Goal: Task Accomplishment & Management: Manage account settings

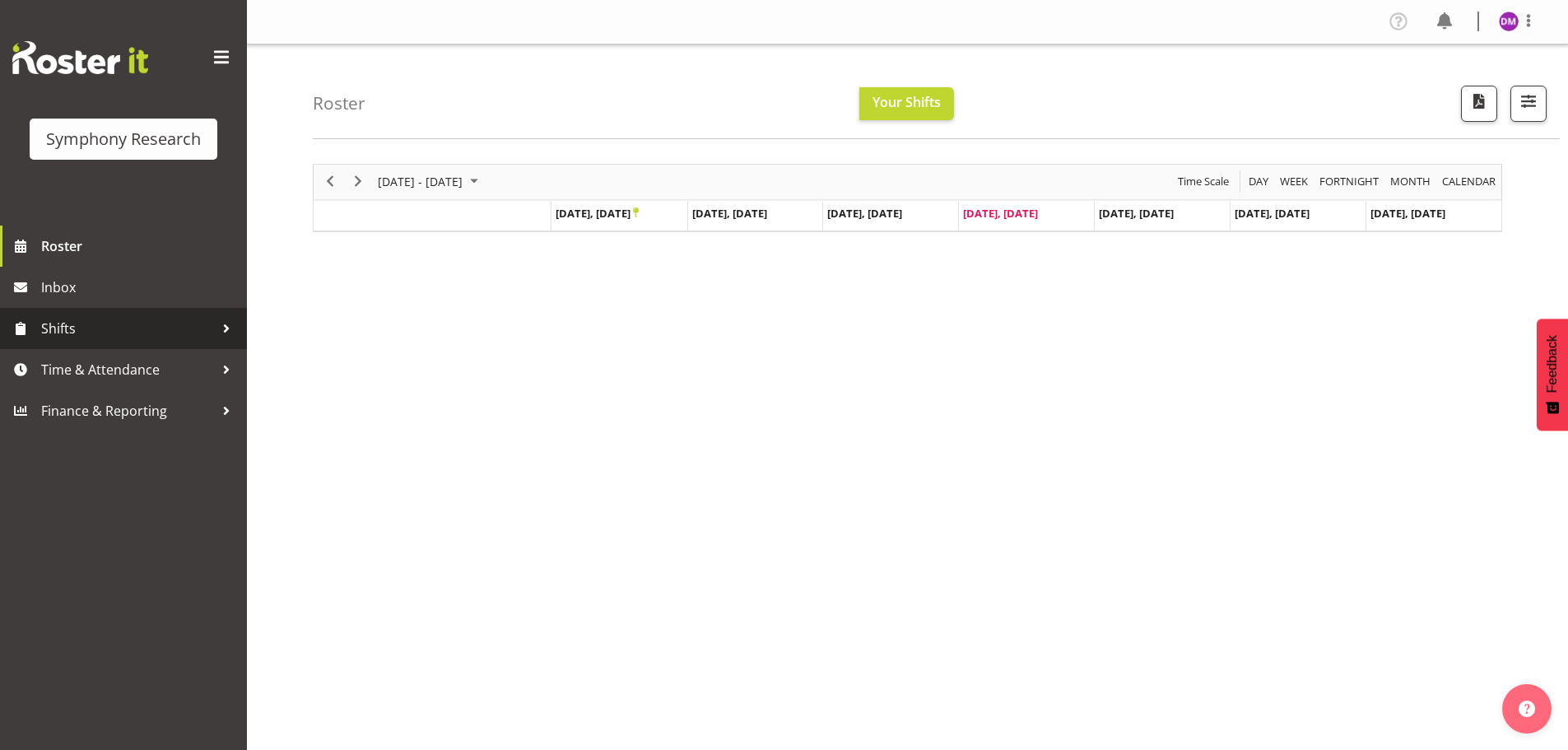
click at [88, 331] on span "Shifts" at bounding box center [127, 329] width 173 height 25
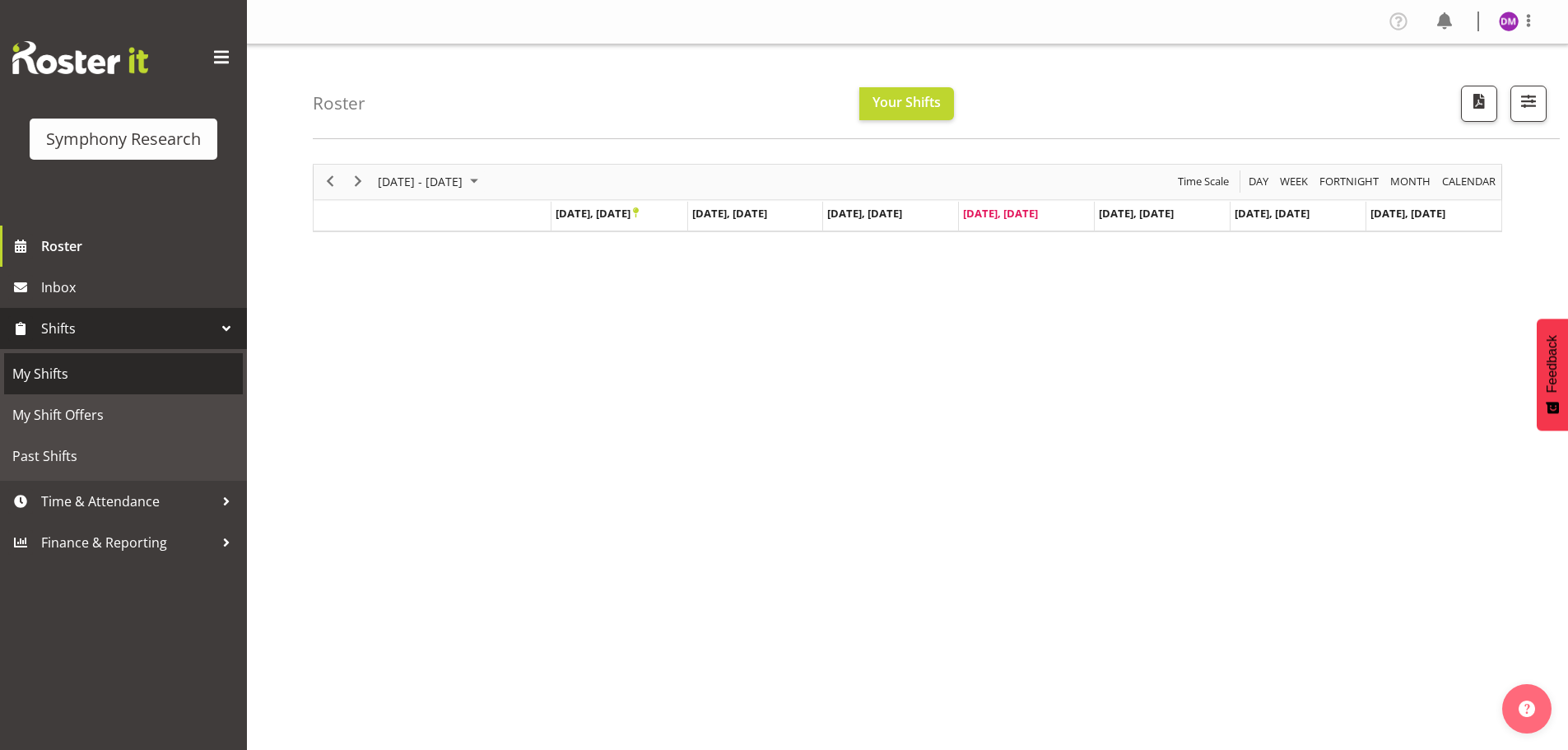
click at [106, 380] on span "My Shifts" at bounding box center [123, 374] width 222 height 25
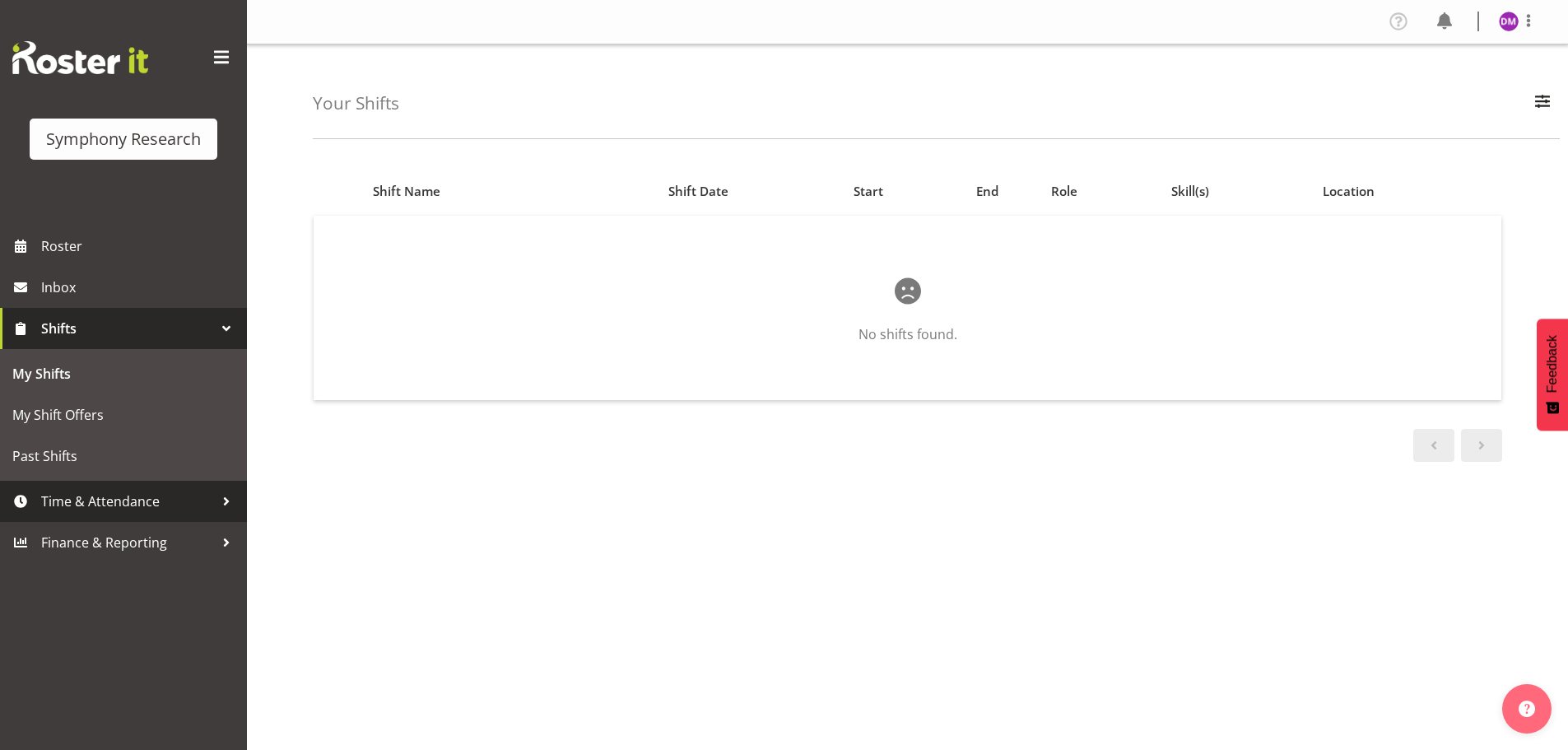
click at [174, 500] on span "Time & Attendance" at bounding box center [127, 501] width 173 height 25
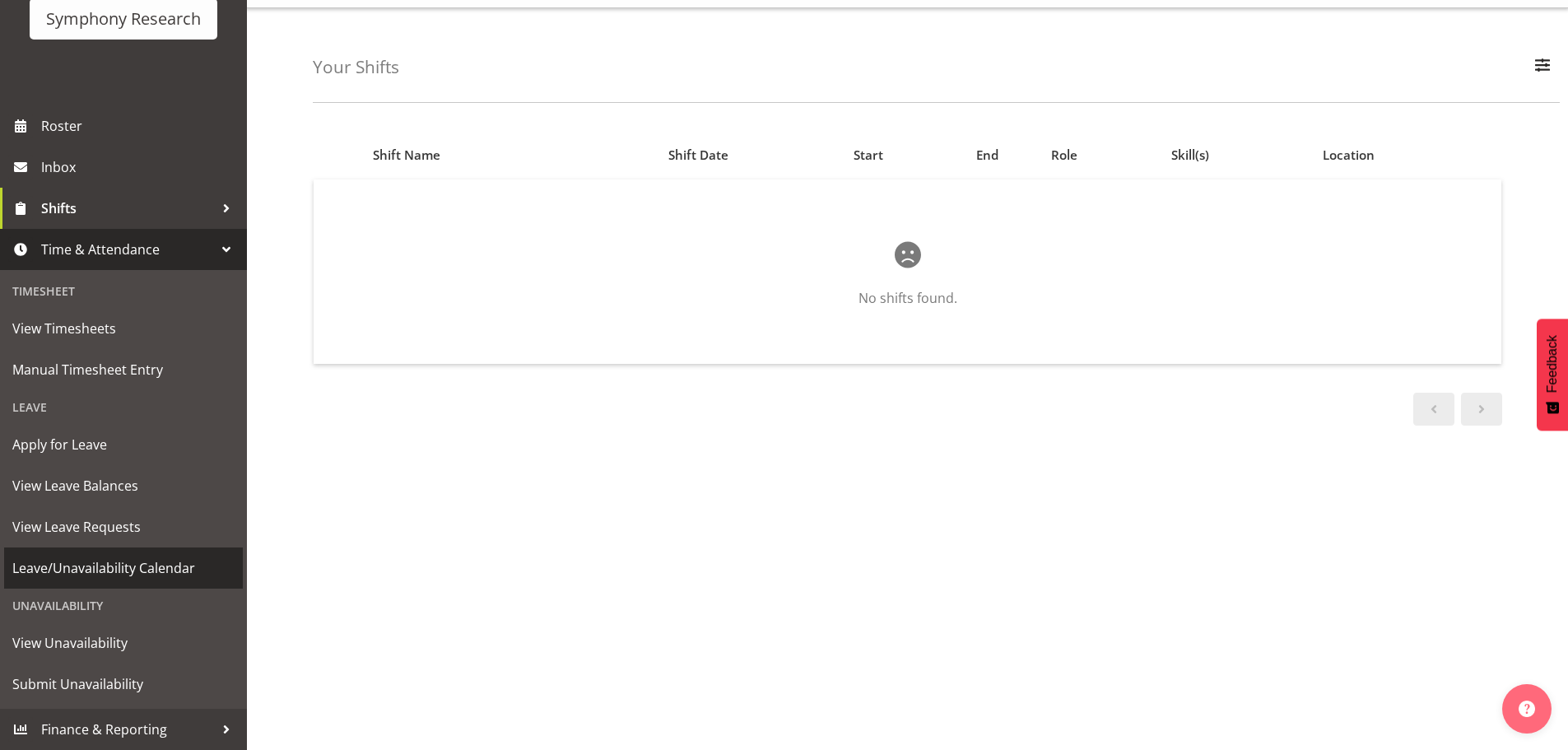
scroll to position [73, 0]
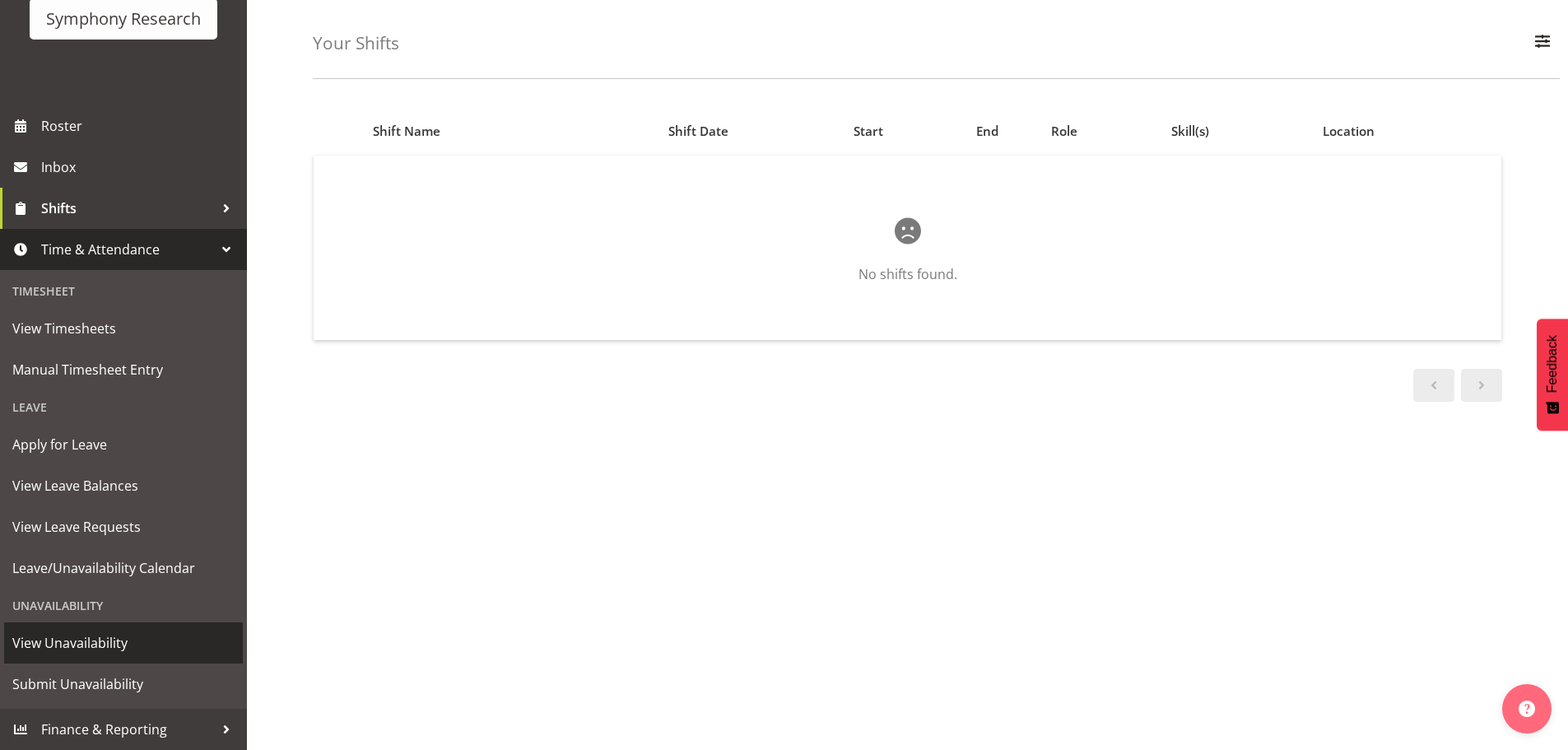
click at [57, 643] on span "View Unavailability" at bounding box center [123, 643] width 222 height 25
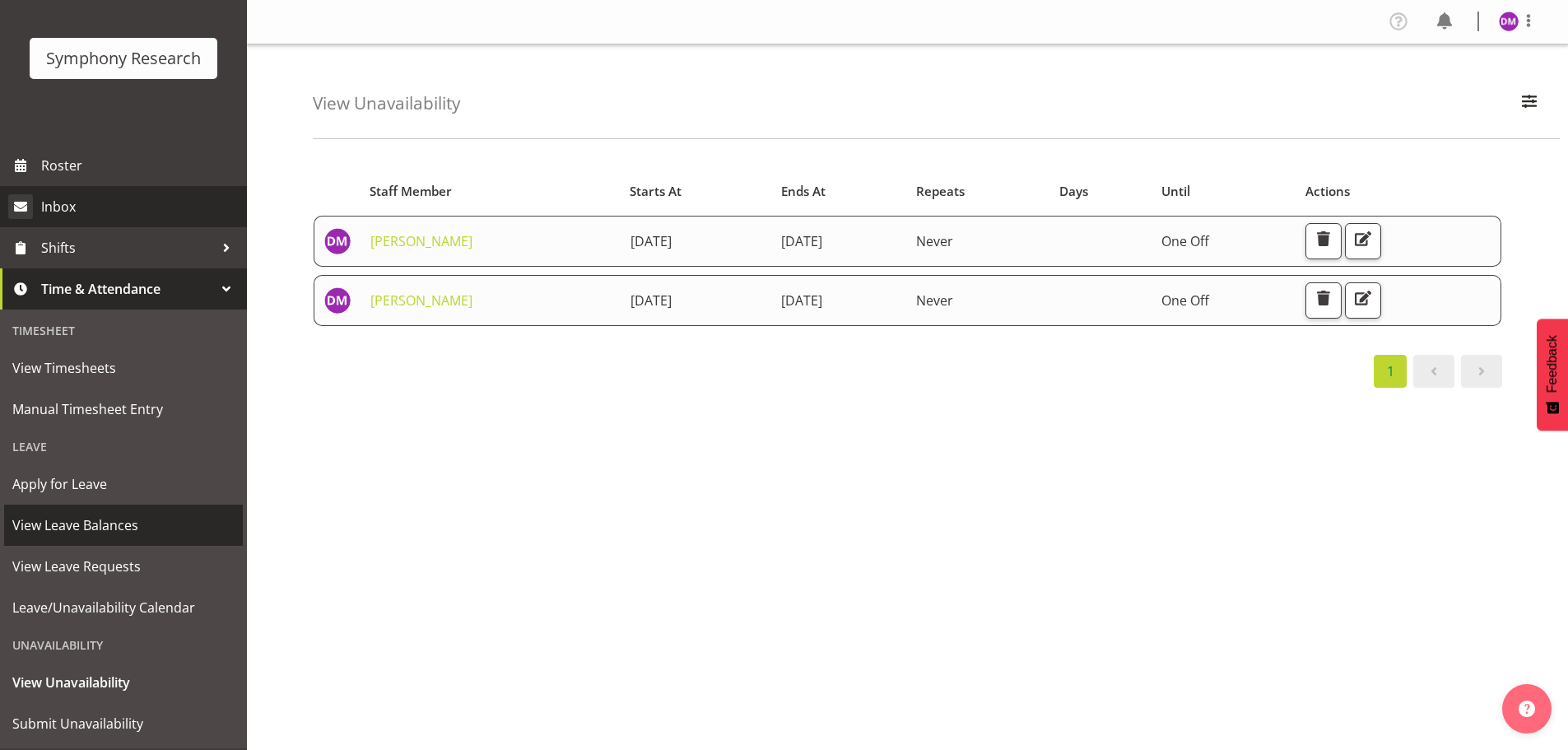
scroll to position [38, 0]
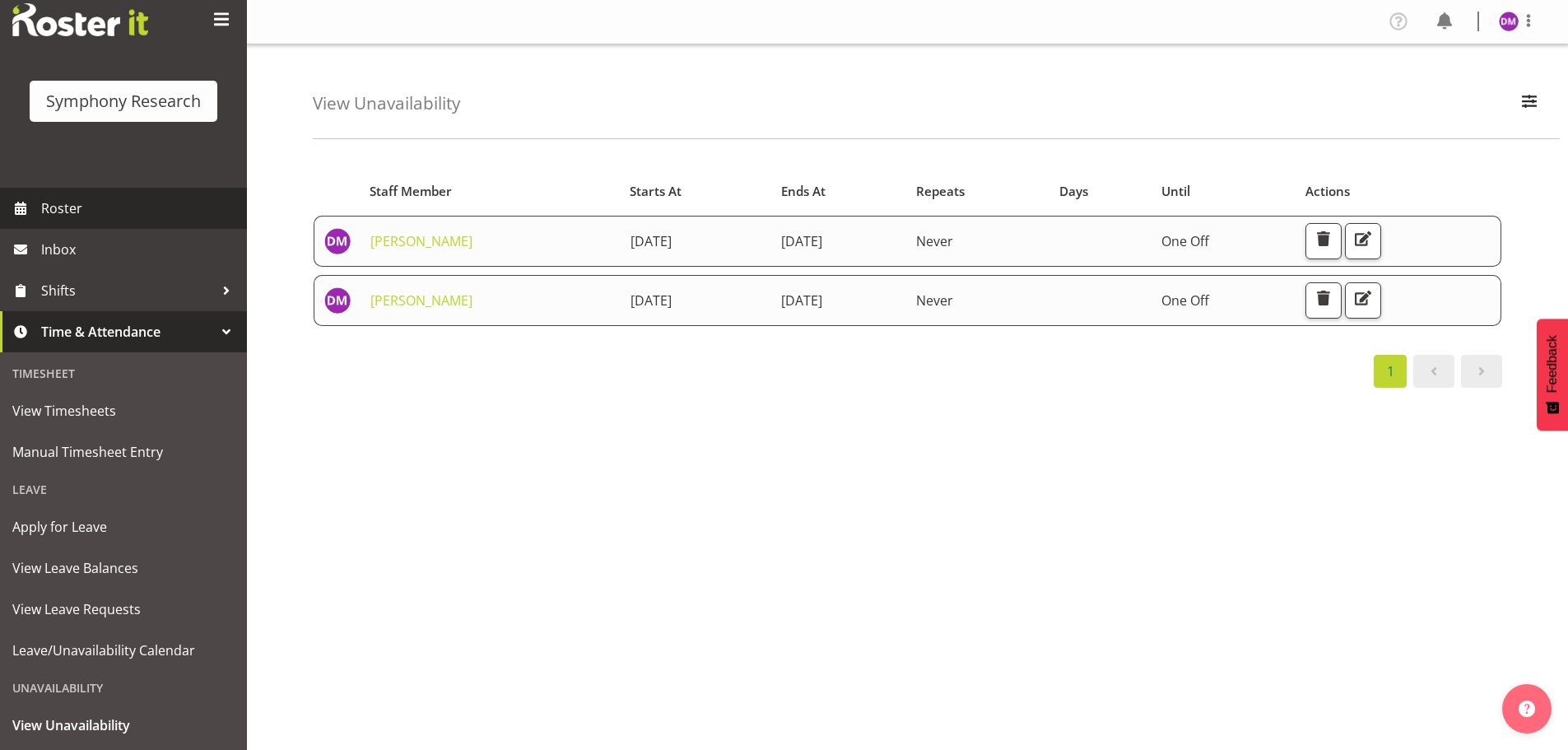
click at [85, 215] on span "Roster" at bounding box center [139, 209] width 198 height 25
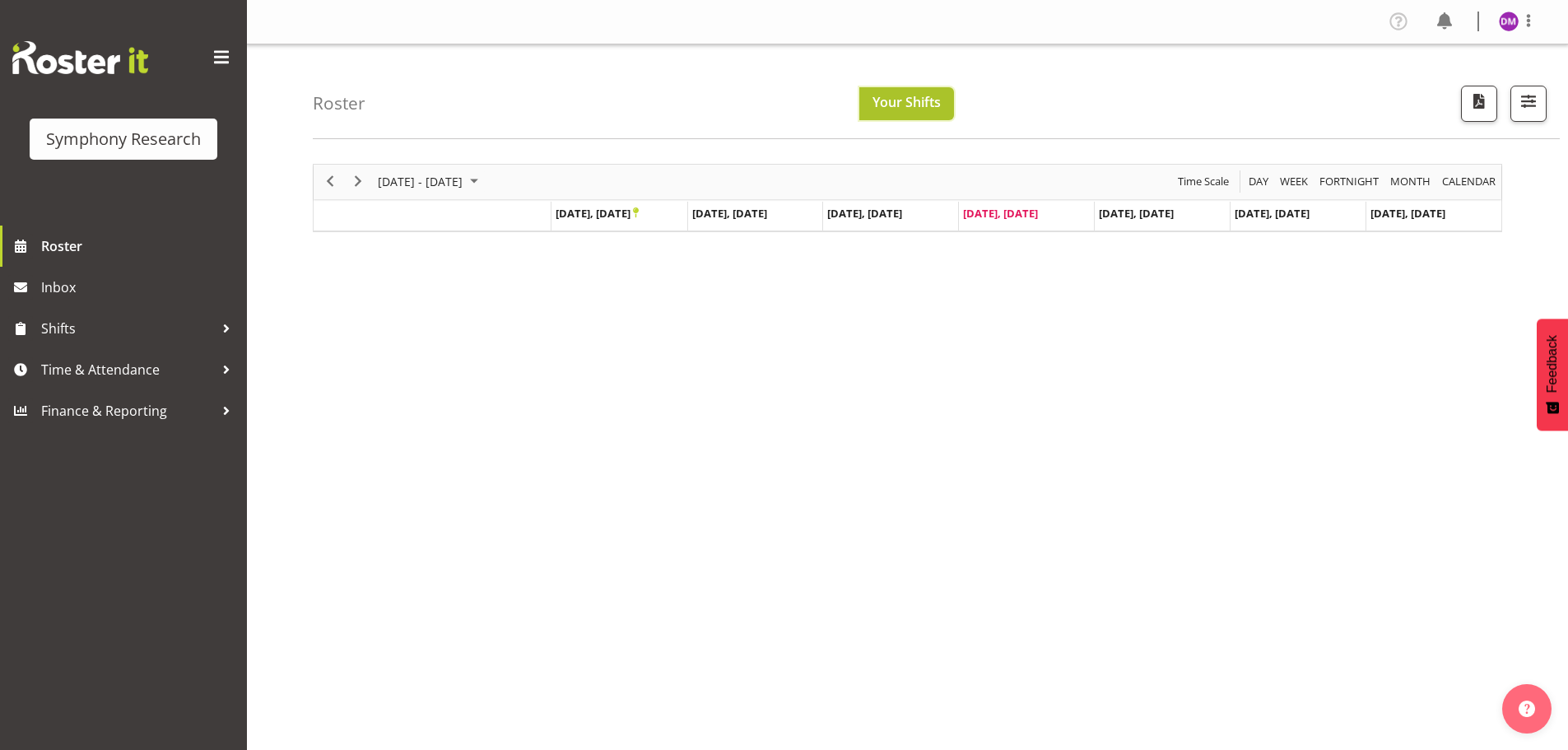
click at [943, 108] on button "Your Shifts" at bounding box center [906, 103] width 94 height 33
click at [1555, 113] on div "Roster Your Shifts All Locations Clear MM Symphony Select All Deselect All All …" at bounding box center [936, 91] width 1247 height 94
click at [1540, 104] on span "button" at bounding box center [1529, 102] width 22 height 22
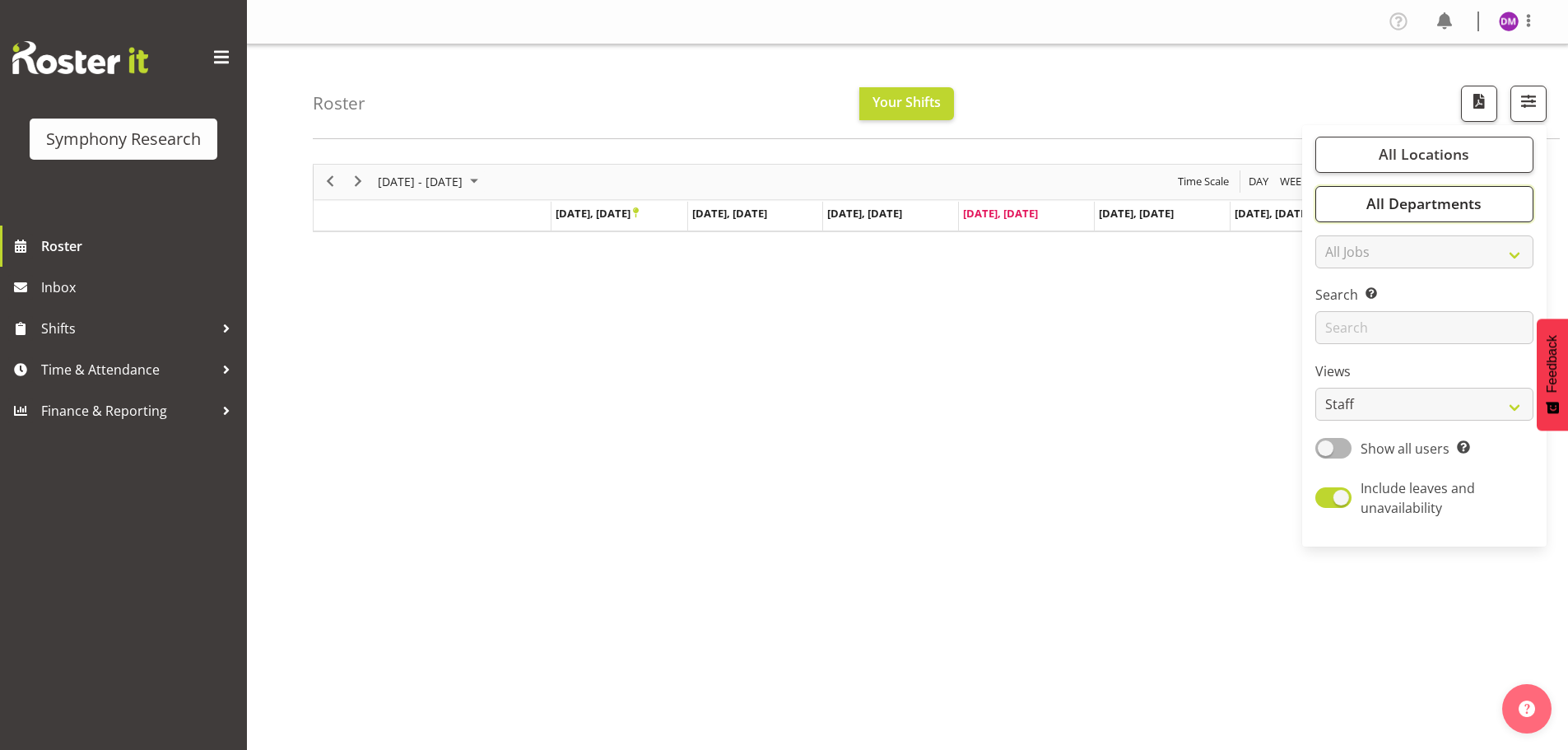
click at [1396, 201] on span "All Departments" at bounding box center [1424, 204] width 115 height 20
click at [1216, 318] on div "September 22 - 28, 2025 Today Day Week Fortnight Month calendar Month Agenda Ti…" at bounding box center [940, 481] width 1255 height 659
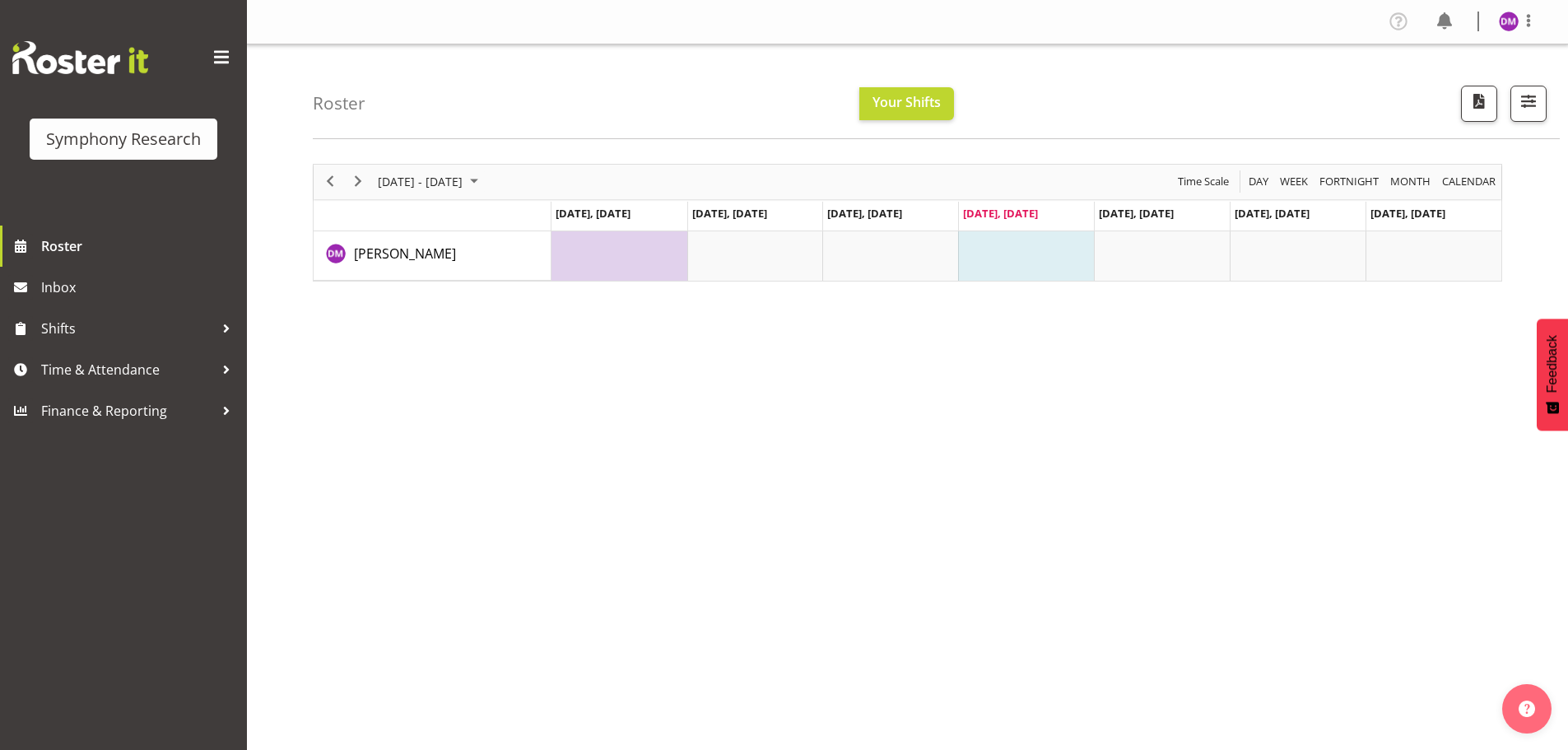
click at [990, 249] on td "Timeline Week of September 25, 2025" at bounding box center [1026, 255] width 136 height 49
click at [567, 244] on td "Timeline Week of September 25, 2025" at bounding box center [619, 255] width 136 height 49
click at [330, 176] on span "Previous" at bounding box center [330, 181] width 20 height 21
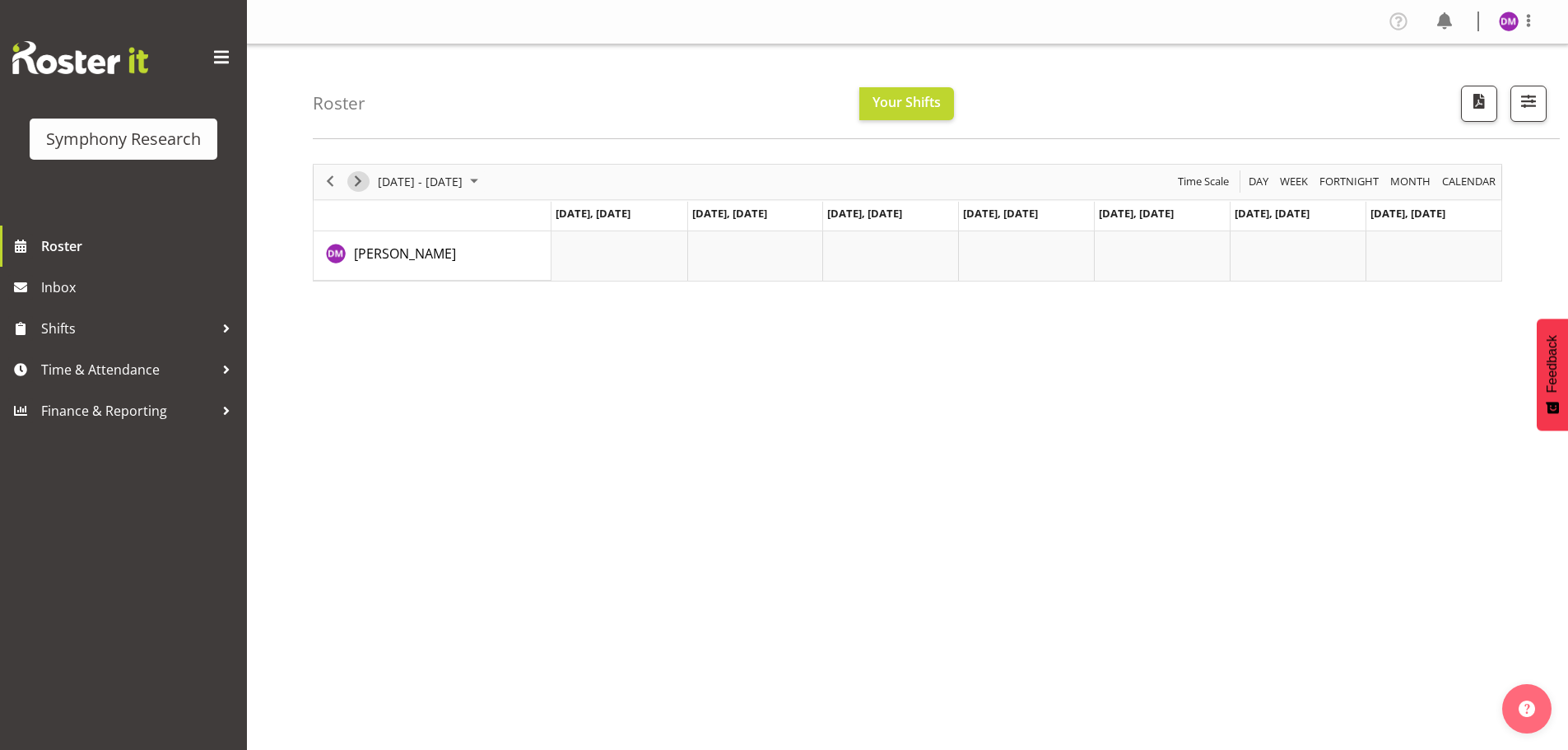
click at [360, 180] on span "Next" at bounding box center [358, 181] width 20 height 21
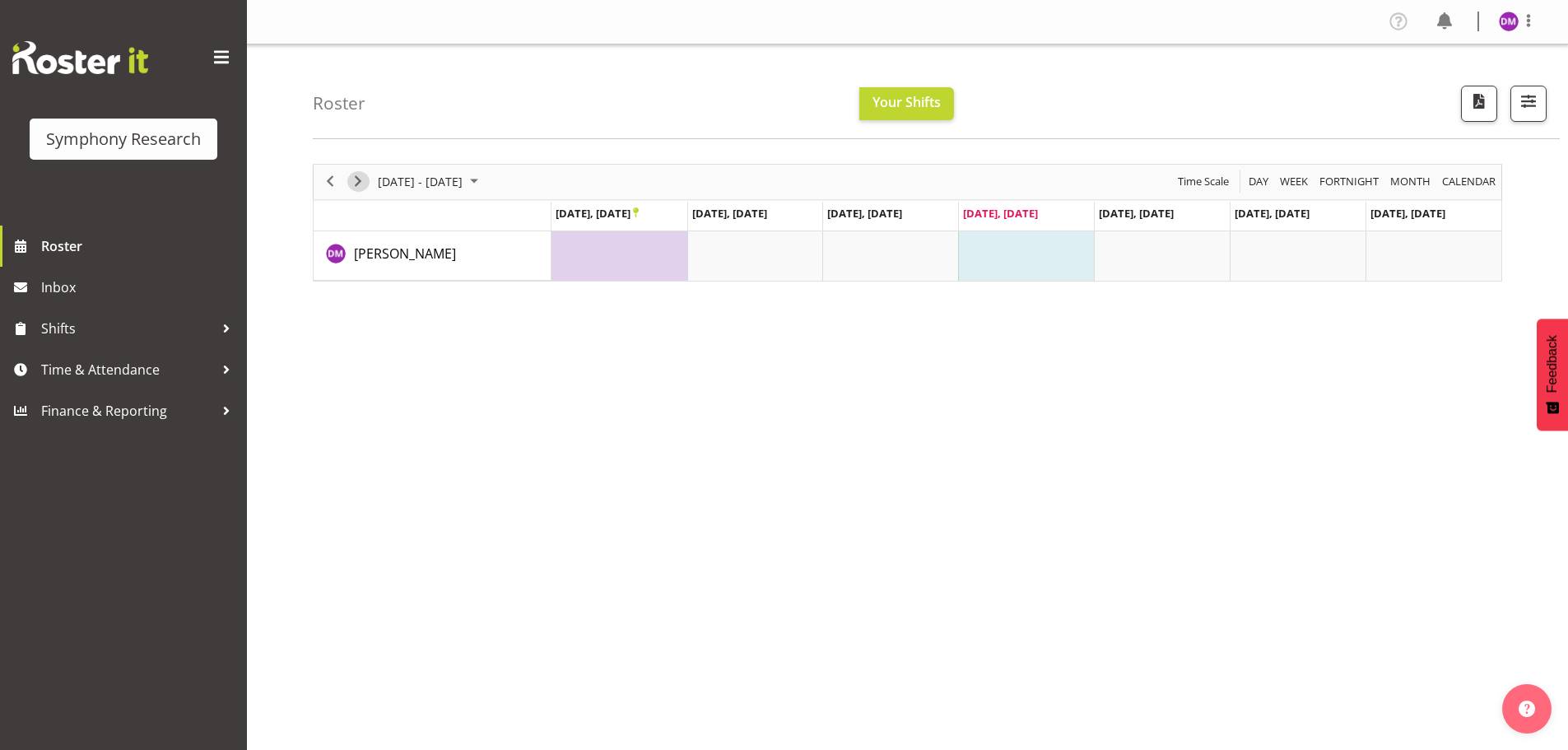
drag, startPoint x: 359, startPoint y: 180, endPoint x: 637, endPoint y: 250, distance: 286.7
click at [637, 250] on div "September 22 - 28, 2025 Today Day Week Fortnight Month calendar Month Agenda Ti…" at bounding box center [907, 222] width 1189 height 118
click at [621, 248] on td "Timeline Week of September 25, 2025" at bounding box center [619, 255] width 136 height 49
click at [636, 210] on span "Sep 22, Monday" at bounding box center [597, 214] width 83 height 15
click at [639, 211] on icon "Timeline Week of September 25, 2025" at bounding box center [636, 213] width 6 height 11
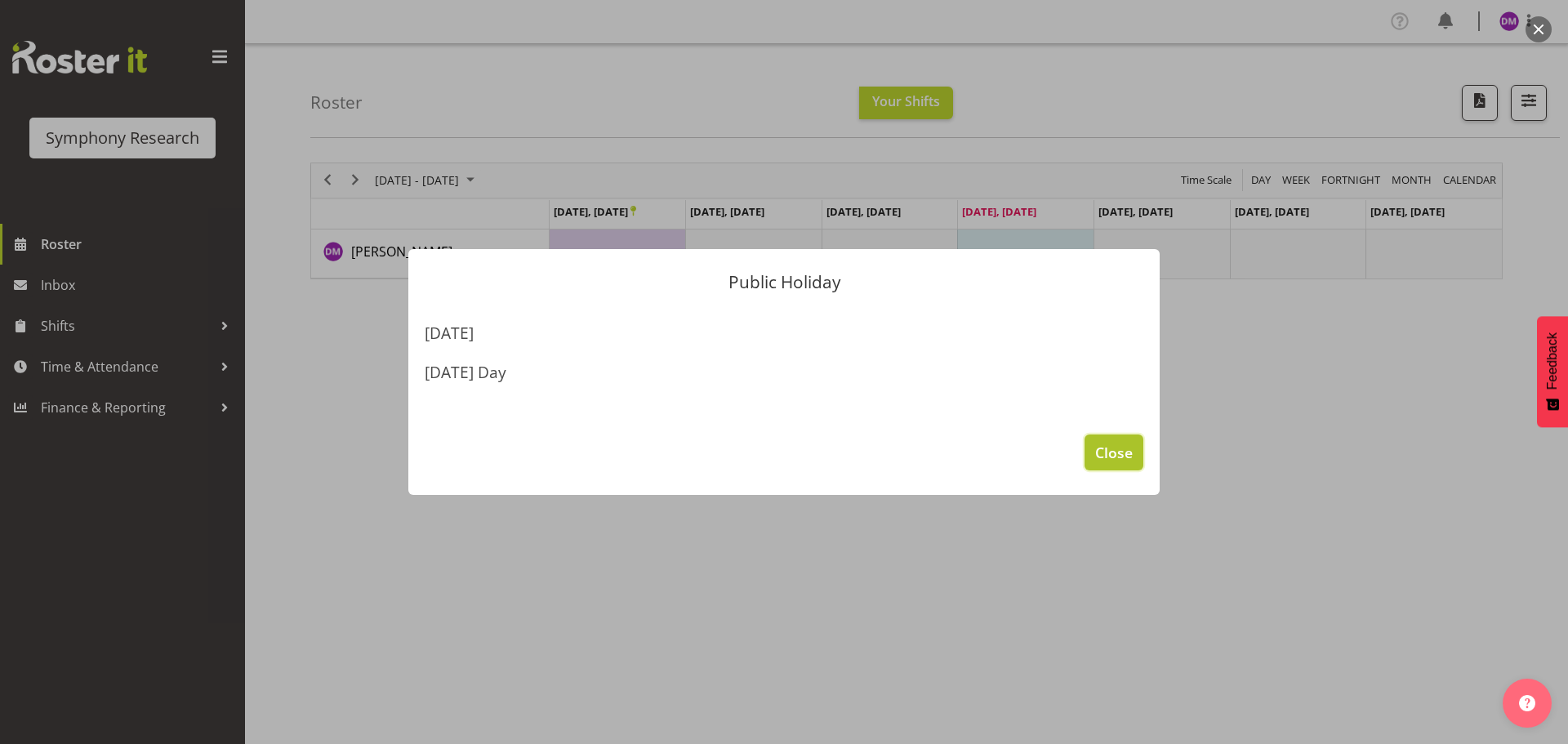
click at [1122, 442] on span "Close" at bounding box center [1113, 453] width 37 height 22
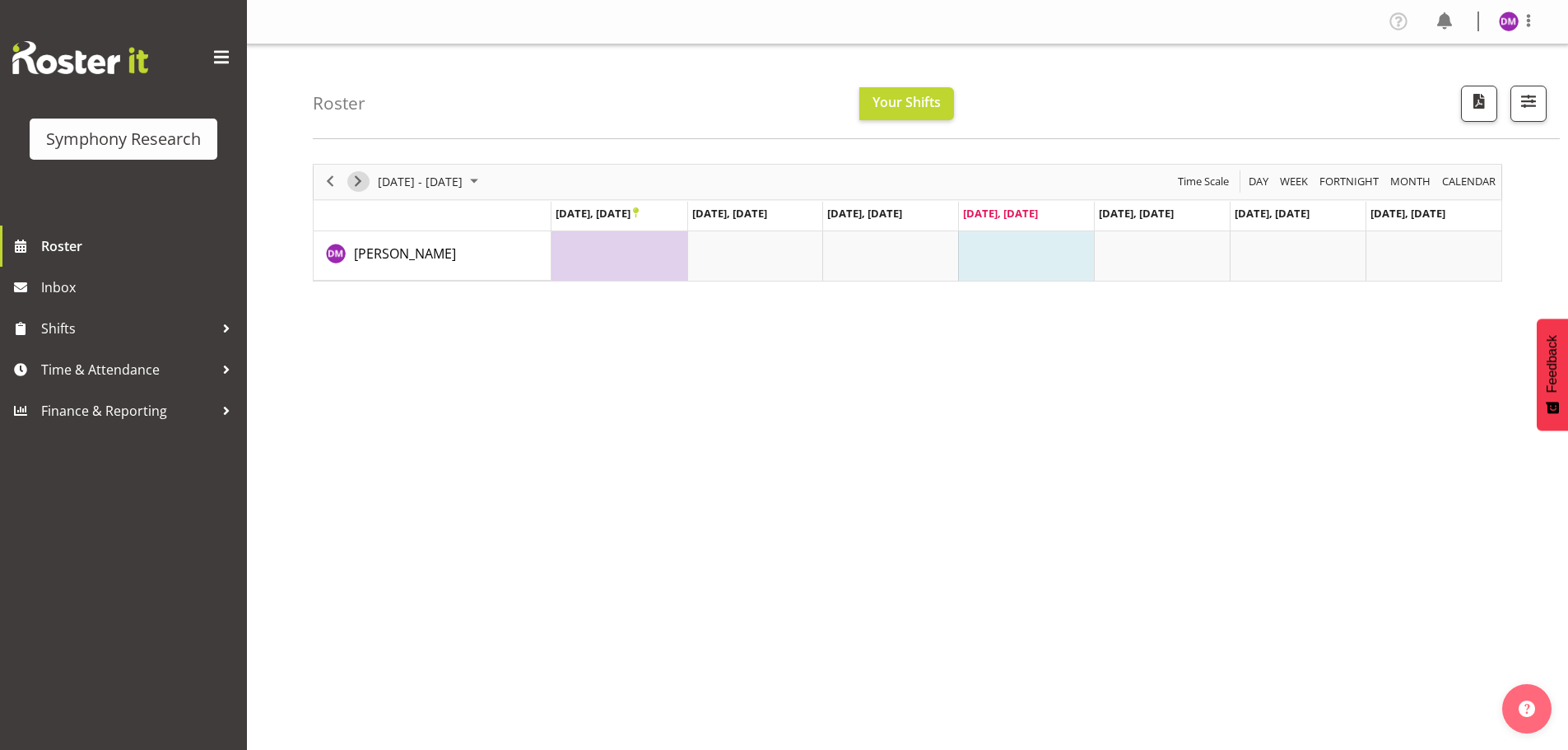
click at [355, 179] on span "Next" at bounding box center [358, 181] width 20 height 21
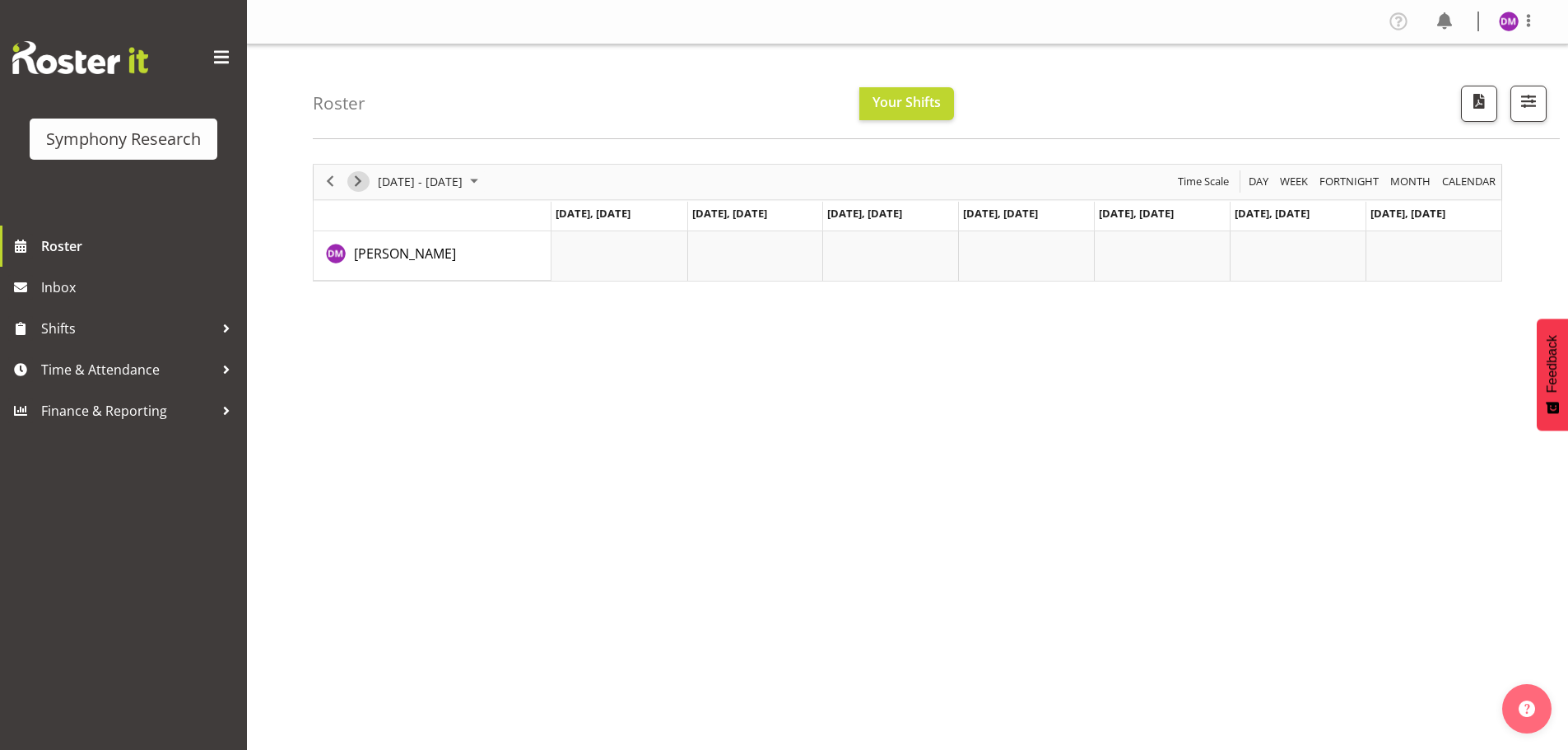
click at [351, 184] on span "Next" at bounding box center [358, 181] width 20 height 21
click at [321, 191] on div "previous period" at bounding box center [330, 181] width 28 height 34
click at [90, 417] on span "Finance & Reporting" at bounding box center [127, 411] width 173 height 25
click at [214, 410] on div at bounding box center [227, 411] width 25 height 25
click at [220, 410] on div at bounding box center [227, 411] width 25 height 25
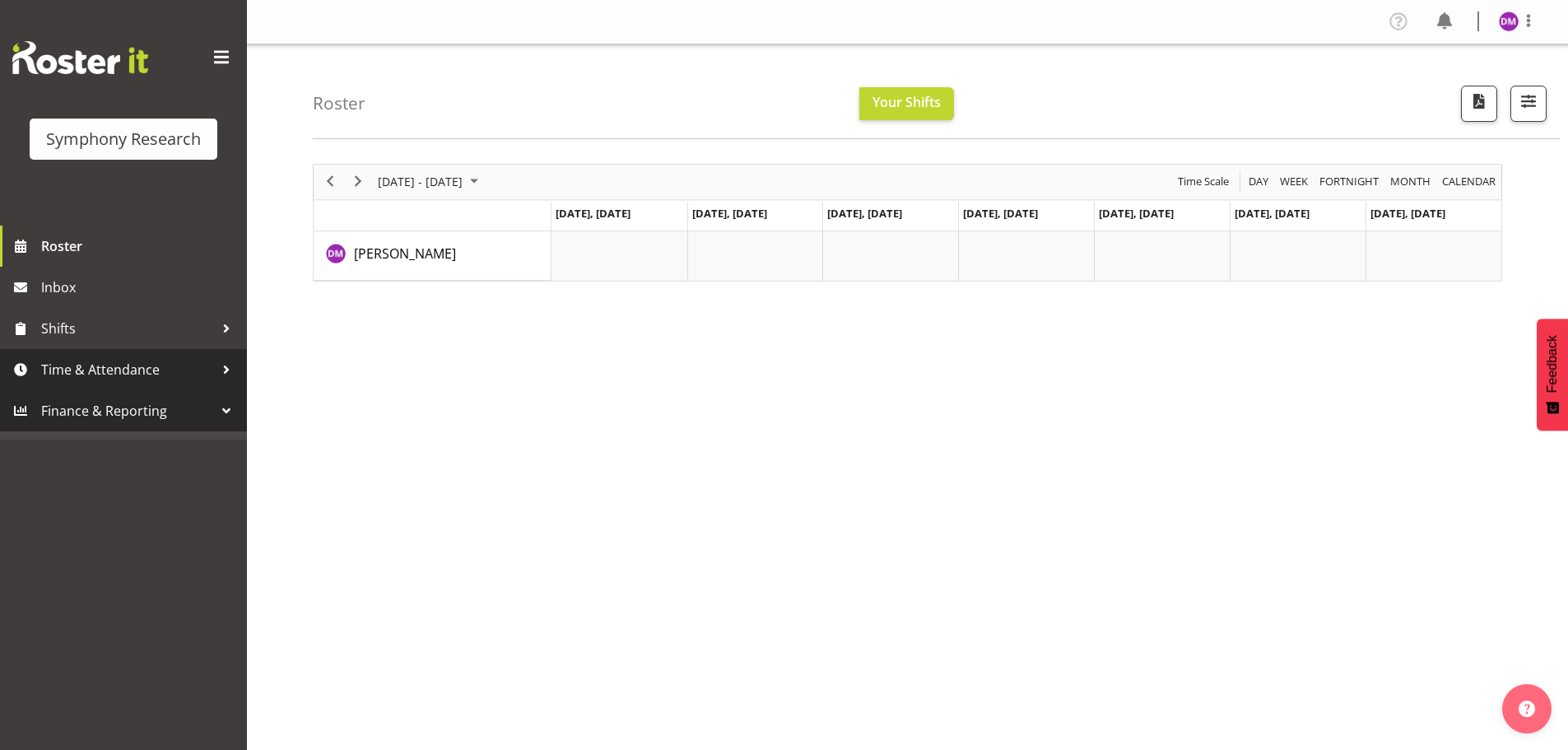
click at [220, 370] on div at bounding box center [227, 370] width 25 height 25
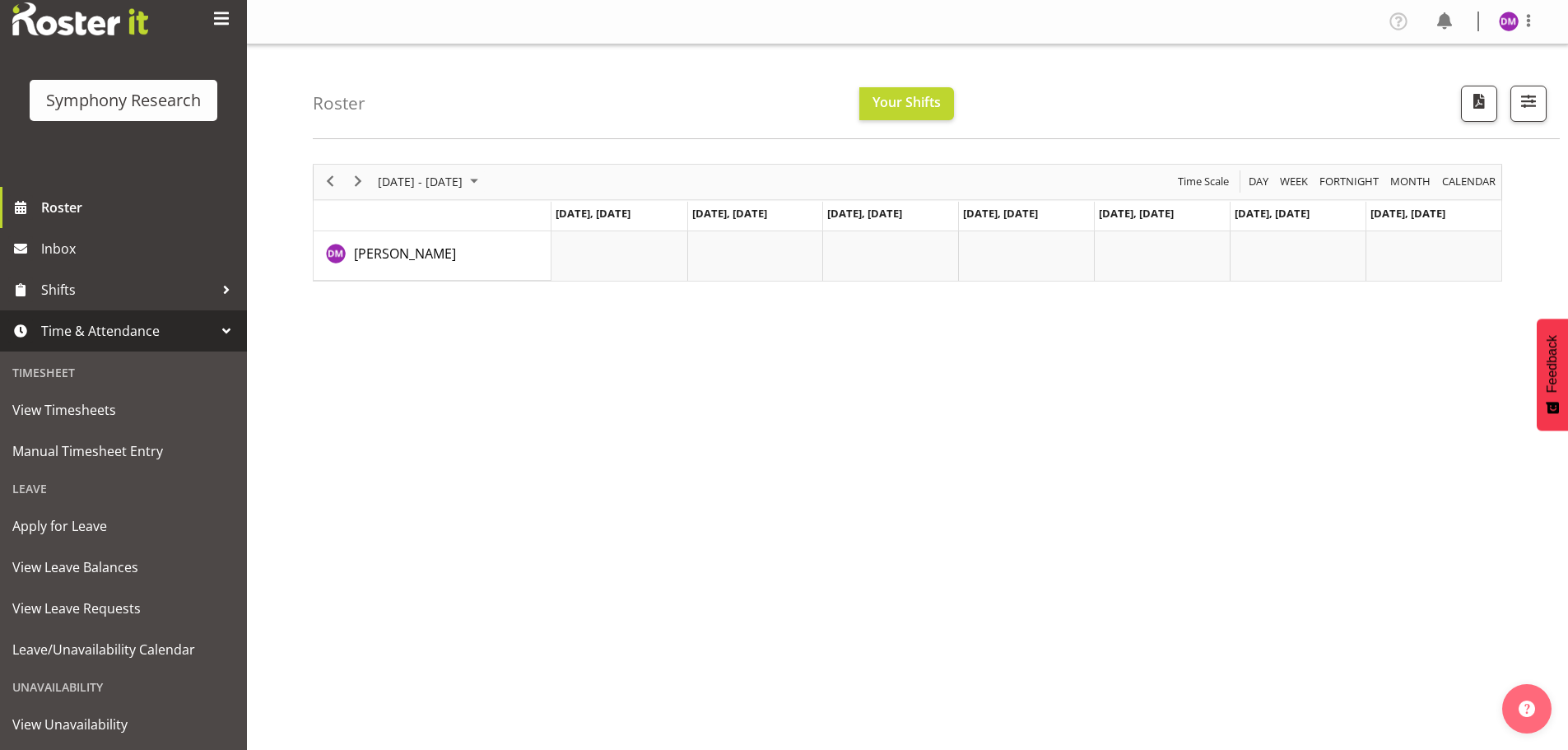
scroll to position [55, 0]
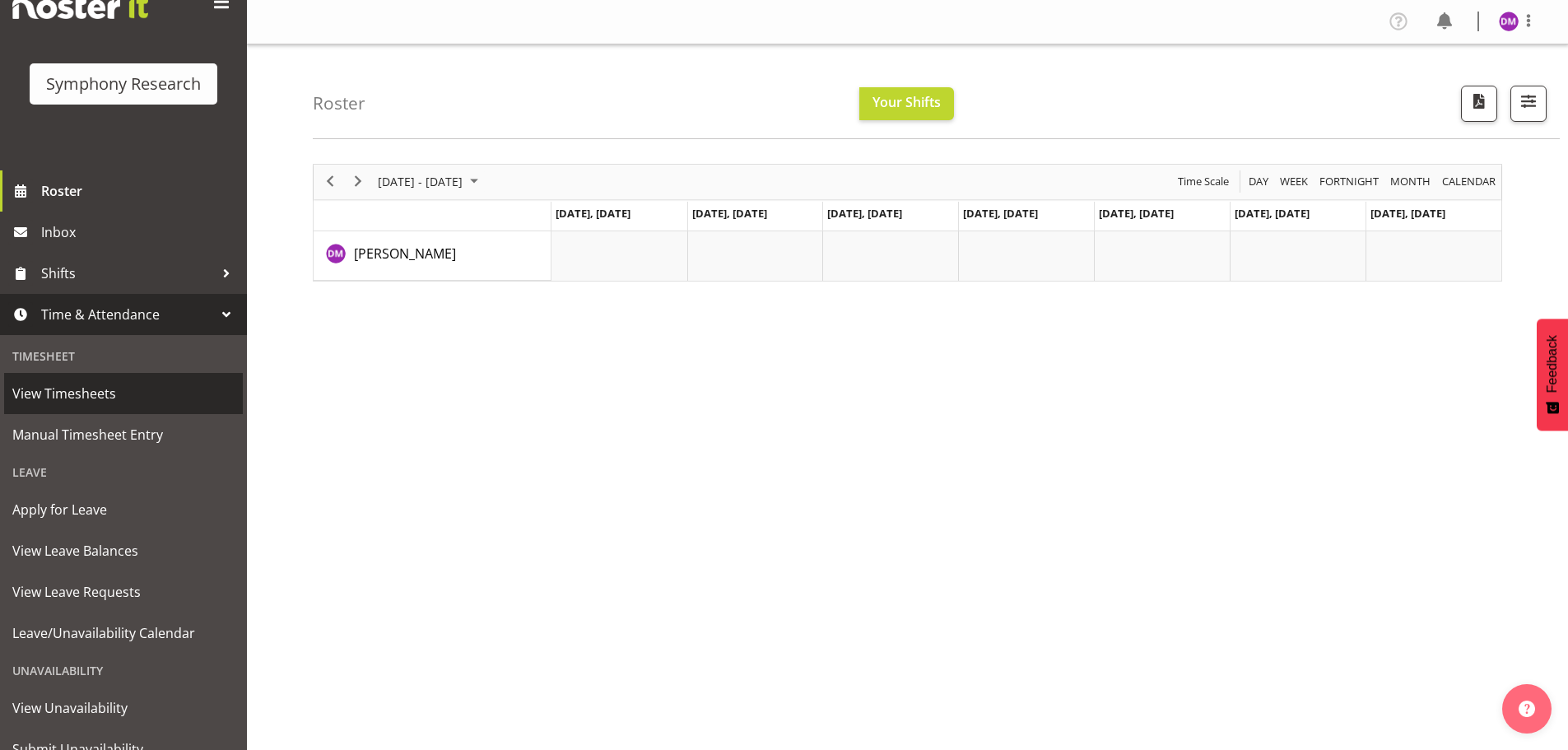
click at [131, 394] on span "View Timesheets" at bounding box center [123, 394] width 222 height 25
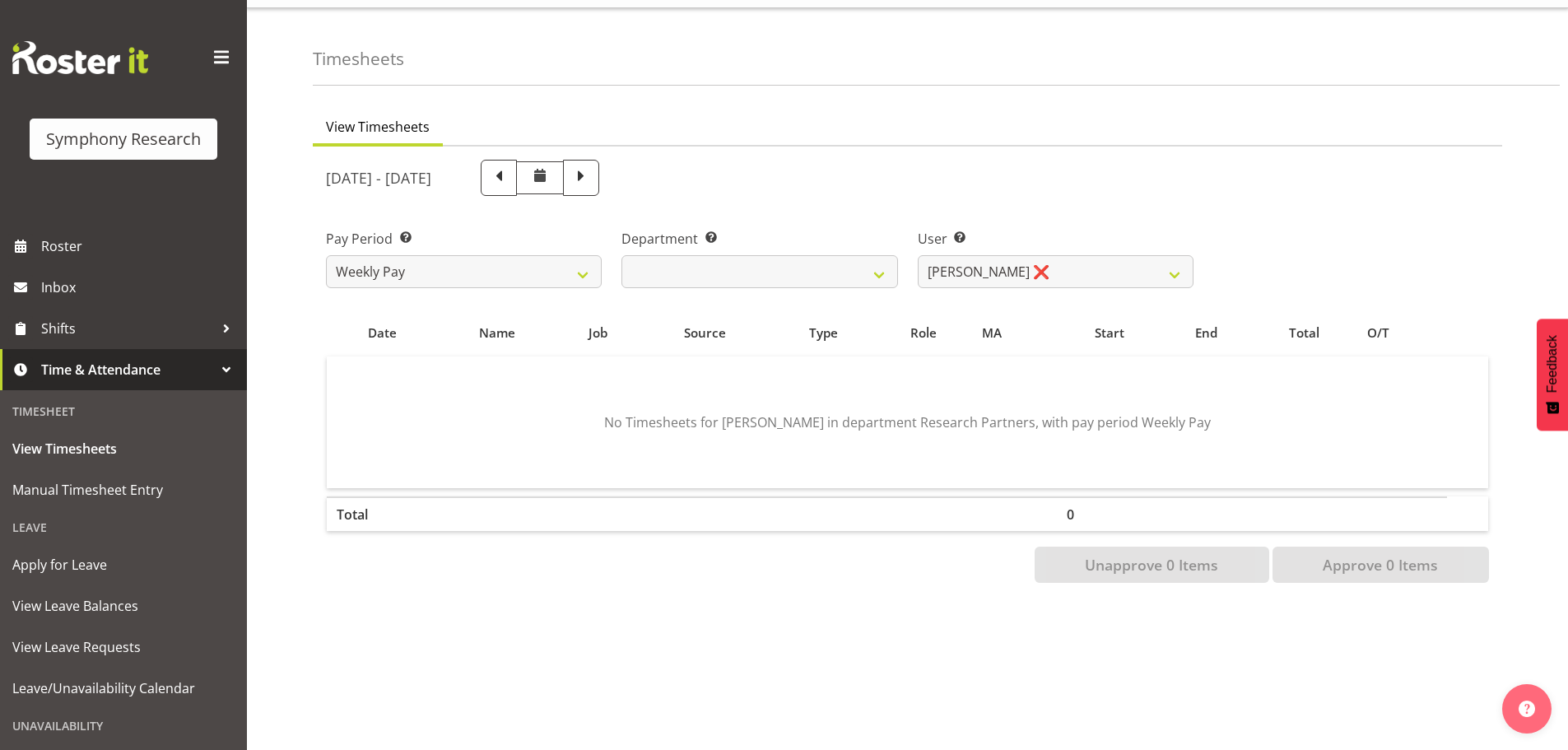
scroll to position [28, 0]
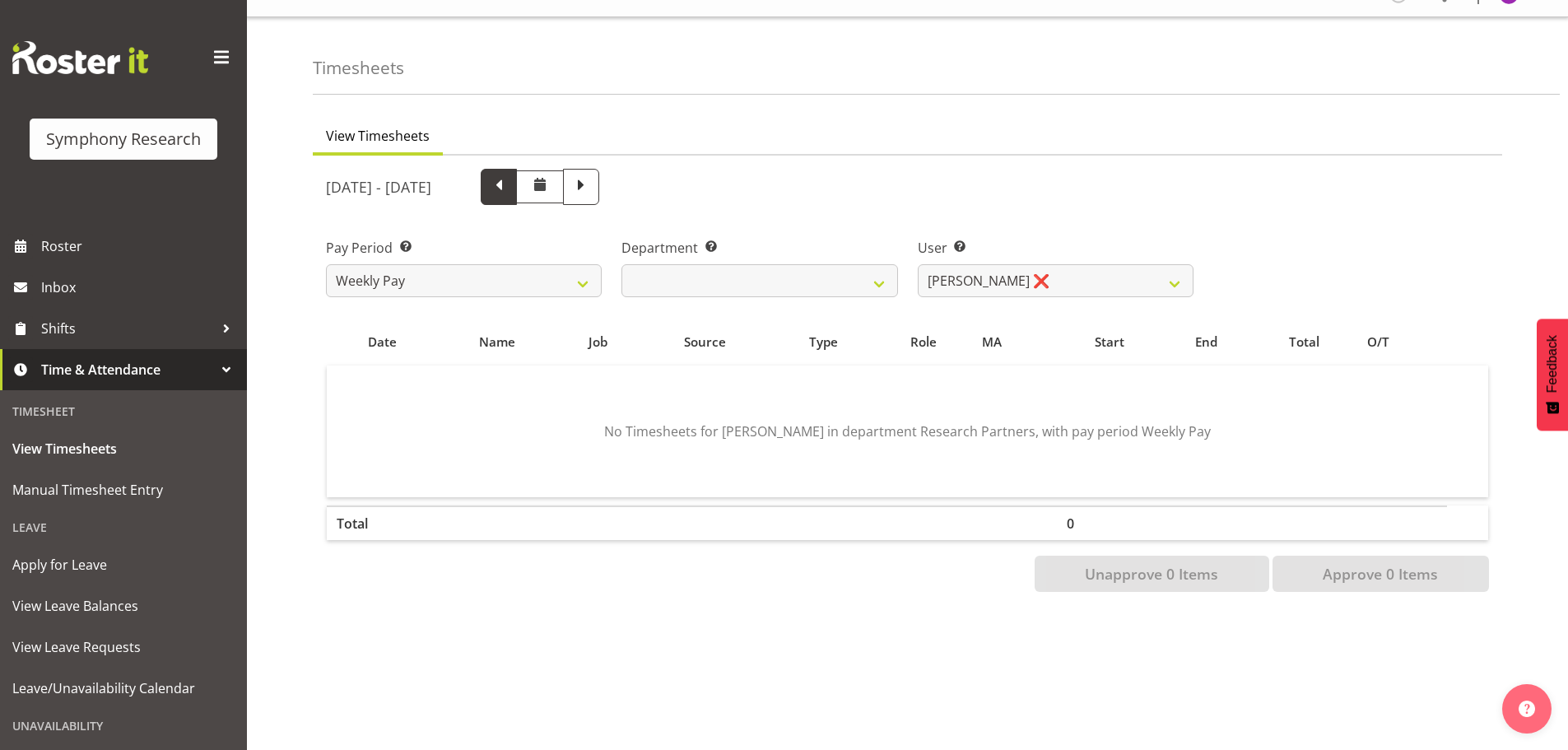
click at [510, 185] on span at bounding box center [499, 185] width 22 height 22
select select
click at [517, 193] on span at bounding box center [498, 186] width 36 height 36
select select
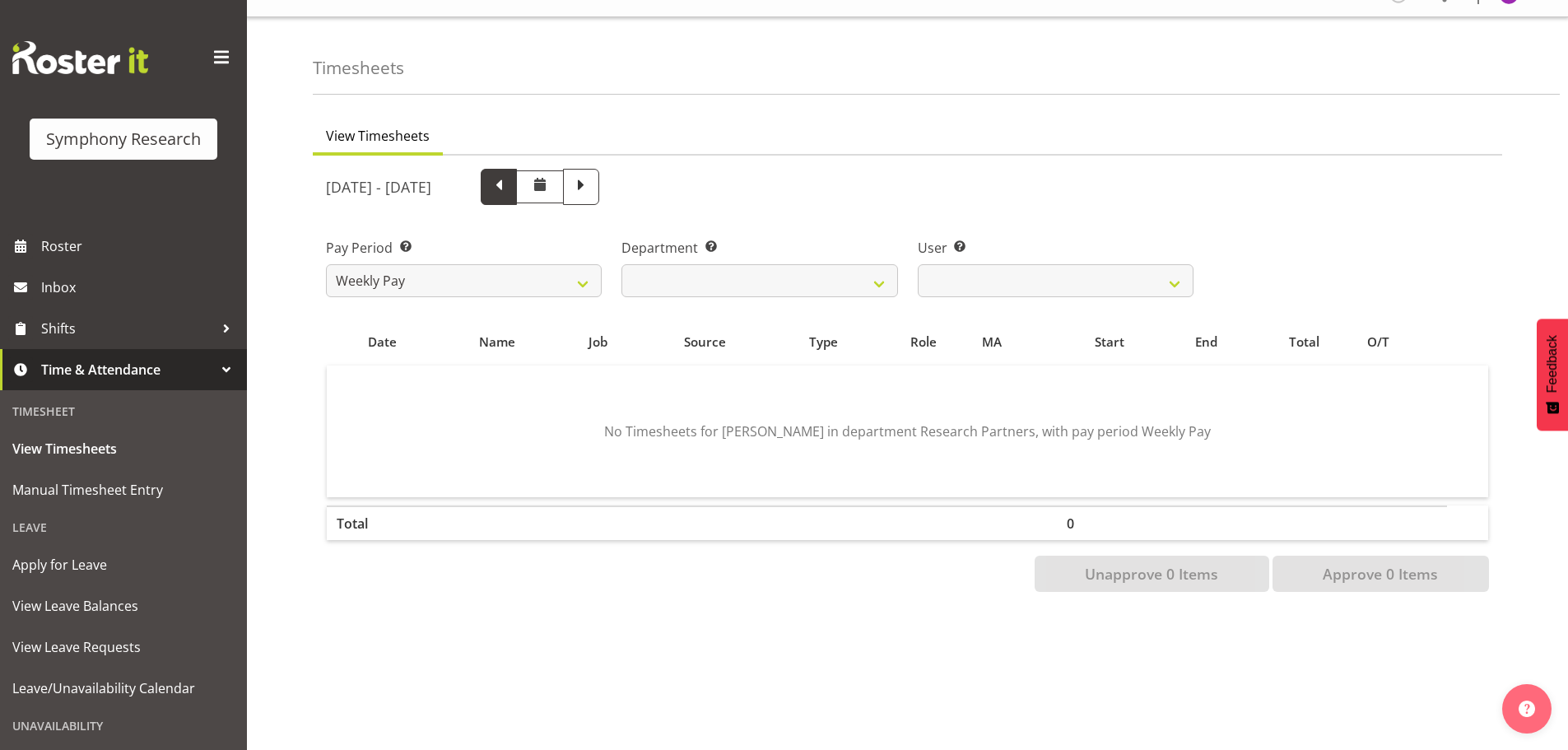
select select
click at [510, 185] on span at bounding box center [499, 185] width 22 height 22
select select
click at [510, 192] on span at bounding box center [499, 185] width 22 height 22
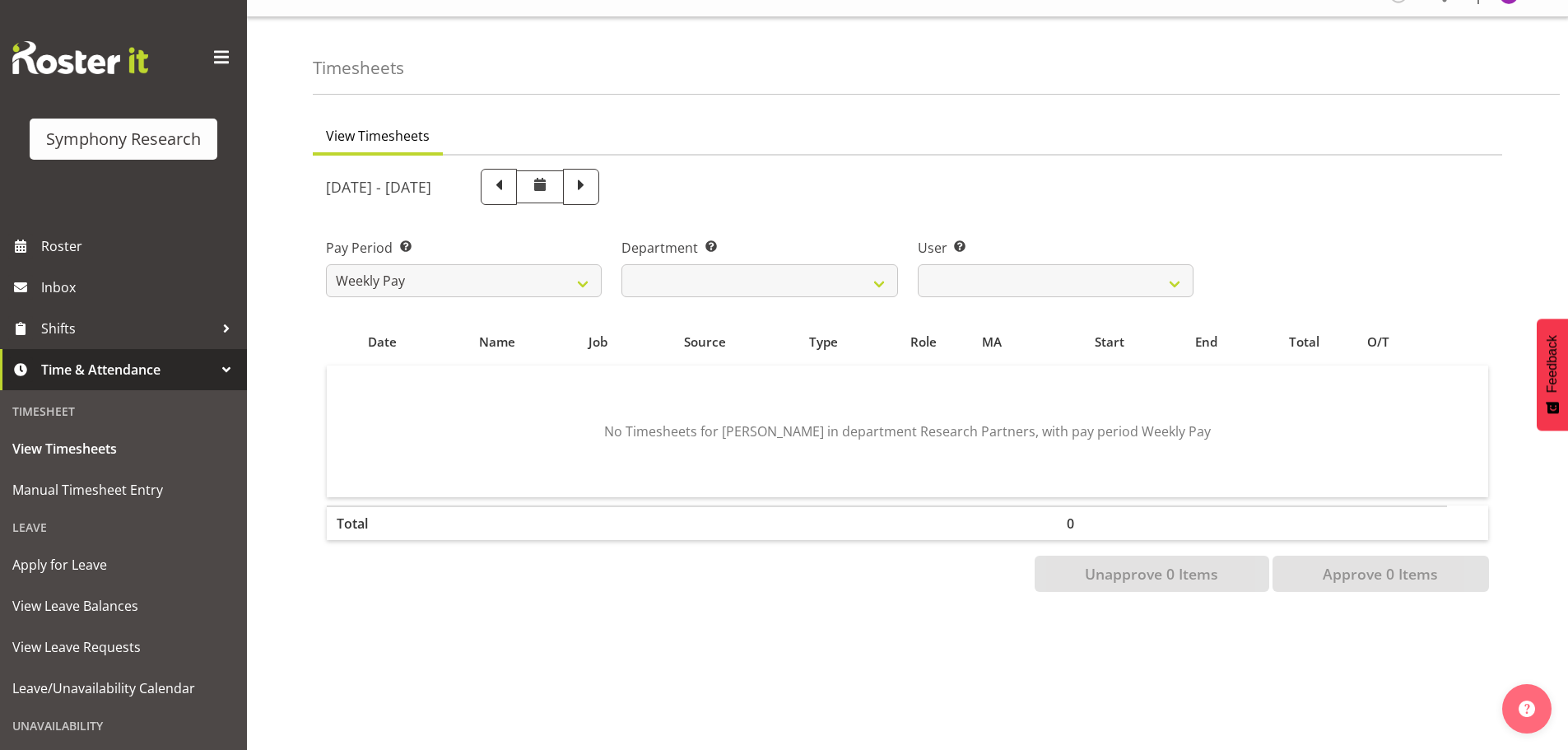
select select
click at [610, 199] on div "August 18th - August 24th 2025 Pay Period Select which pay period you would lik…" at bounding box center [907, 375] width 1163 height 433
click at [517, 199] on span at bounding box center [498, 186] width 36 height 36
select select
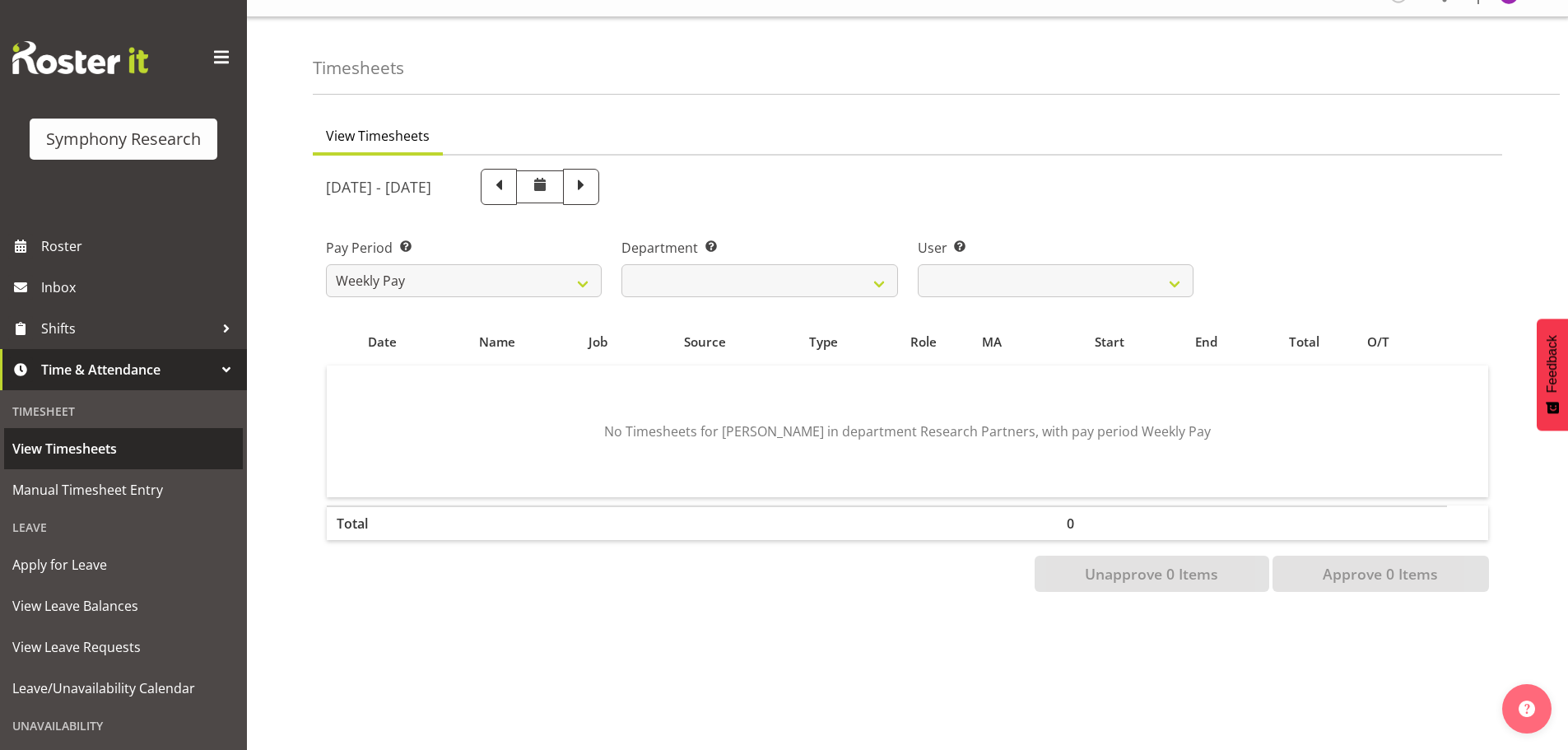
select select
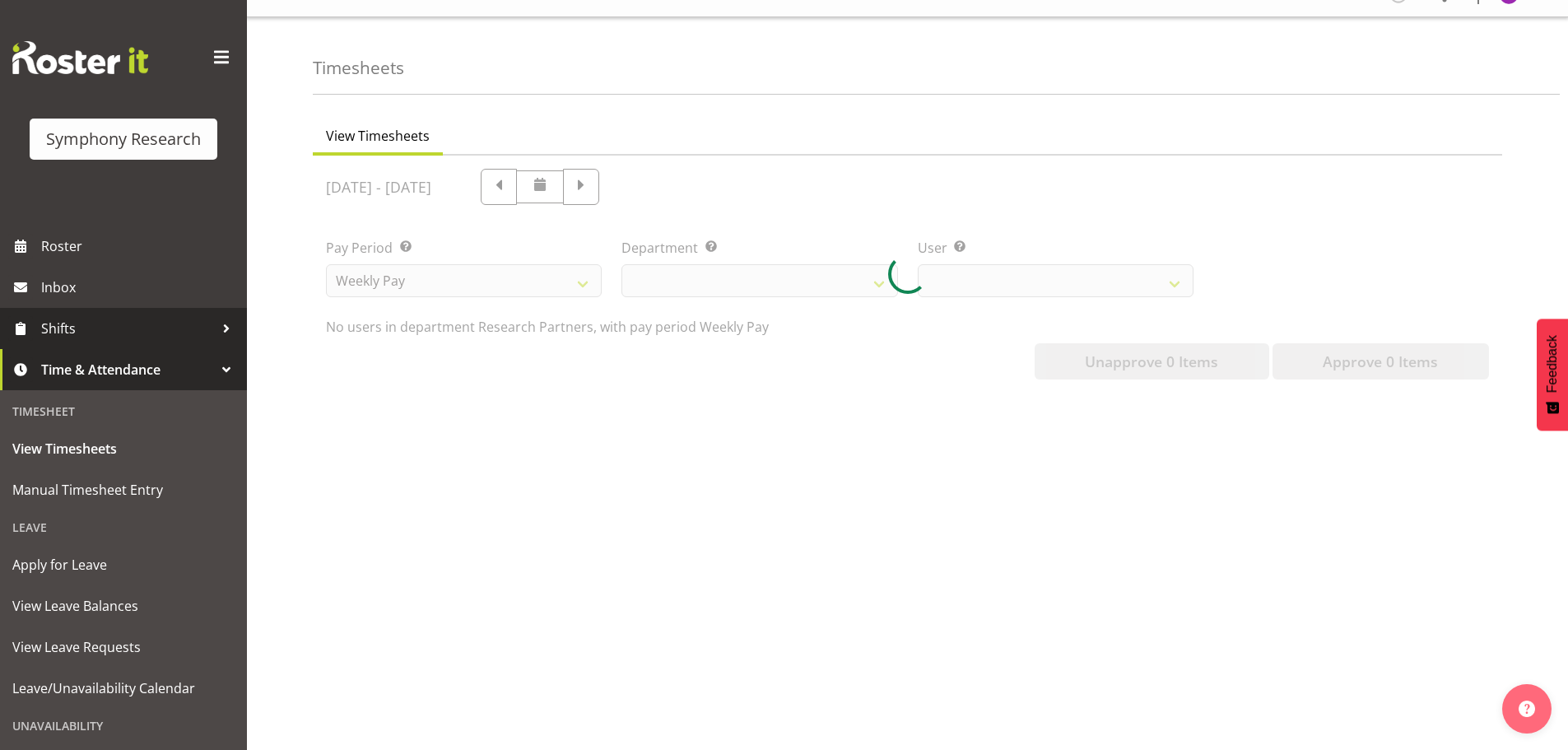
click at [128, 343] on link "Shifts" at bounding box center [123, 328] width 247 height 41
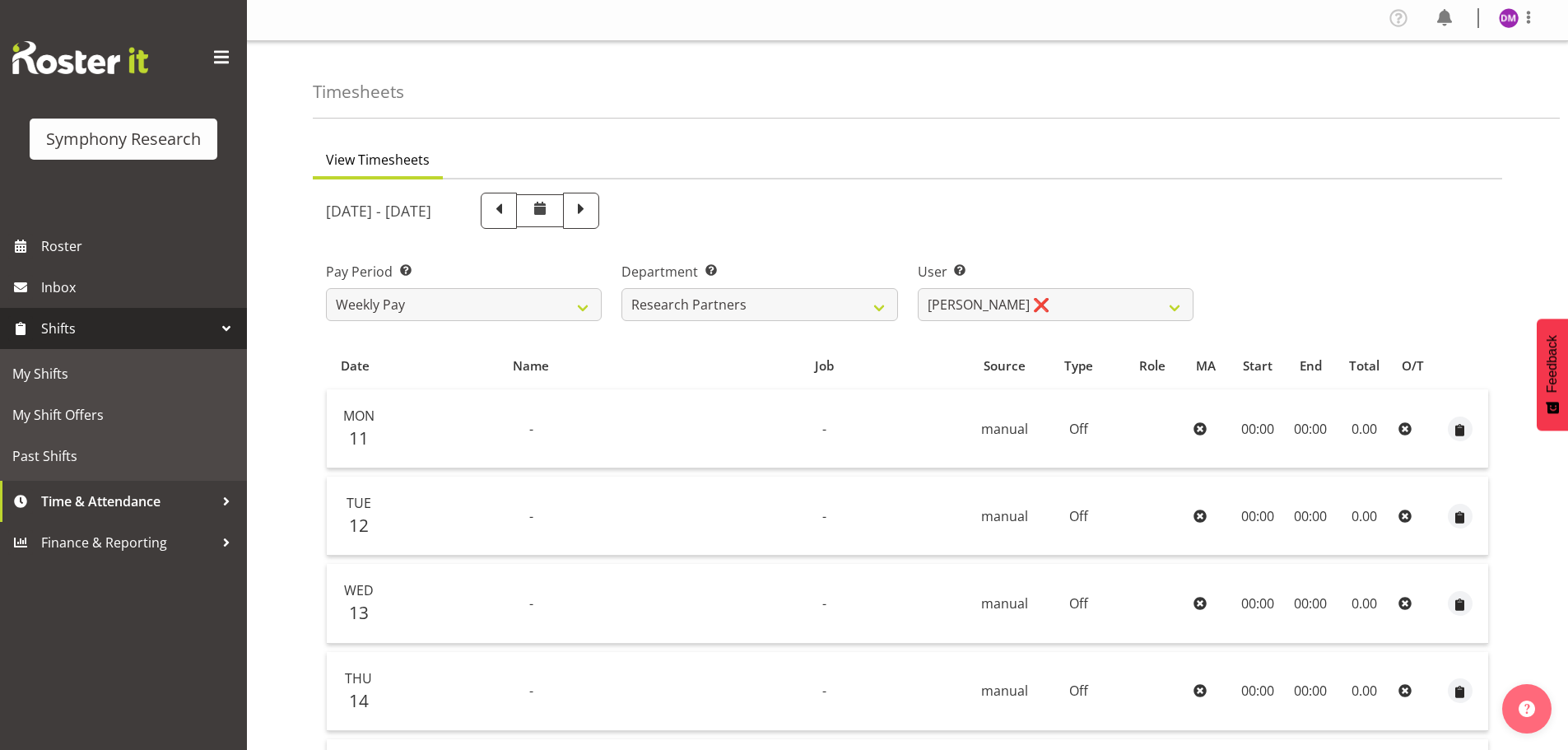
scroll to position [0, 0]
click at [1510, 18] on img at bounding box center [1509, 22] width 20 height 20
click at [1466, 87] on link "Log Out" at bounding box center [1459, 87] width 158 height 30
